Goal: Find contact information: Find contact information

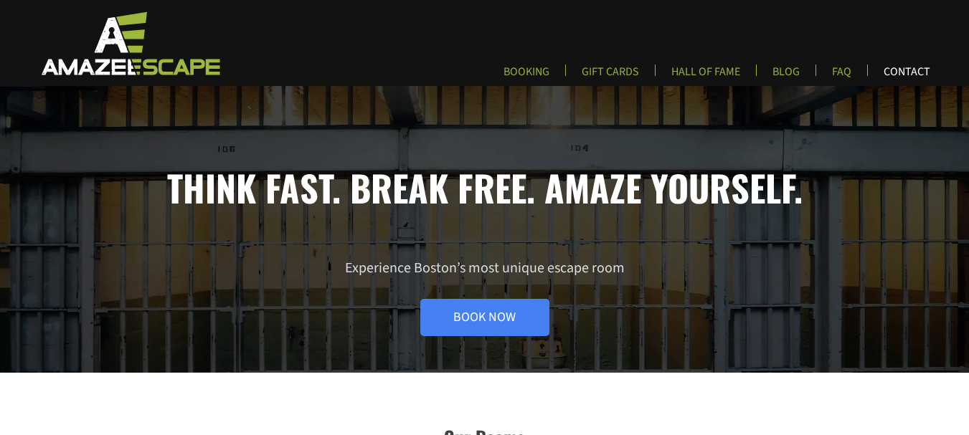
click at [908, 70] on link "CONTACT" at bounding box center [907, 77] width 70 height 24
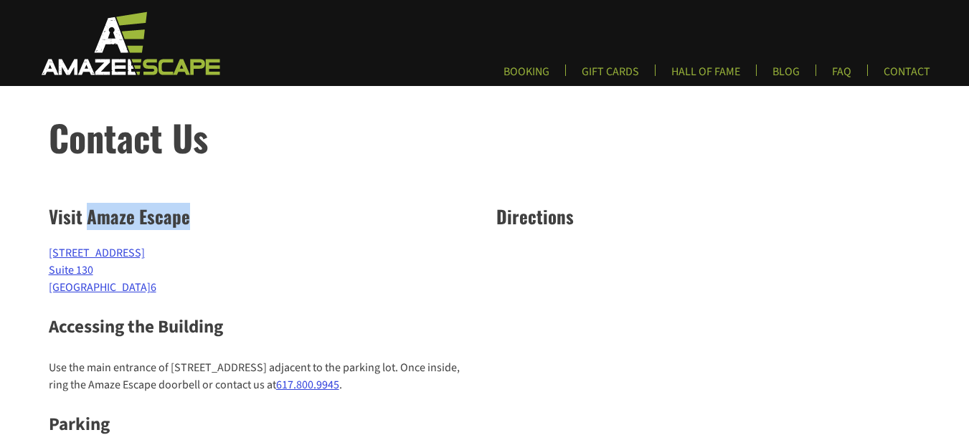
copy h2 "Amaze Escape"
drag, startPoint x: 214, startPoint y: 216, endPoint x: 87, endPoint y: 216, distance: 127.7
click at [87, 216] on h2 "Visit Amaze Escape" at bounding box center [261, 216] width 425 height 27
